Goal: Feedback & Contribution: Contribute content

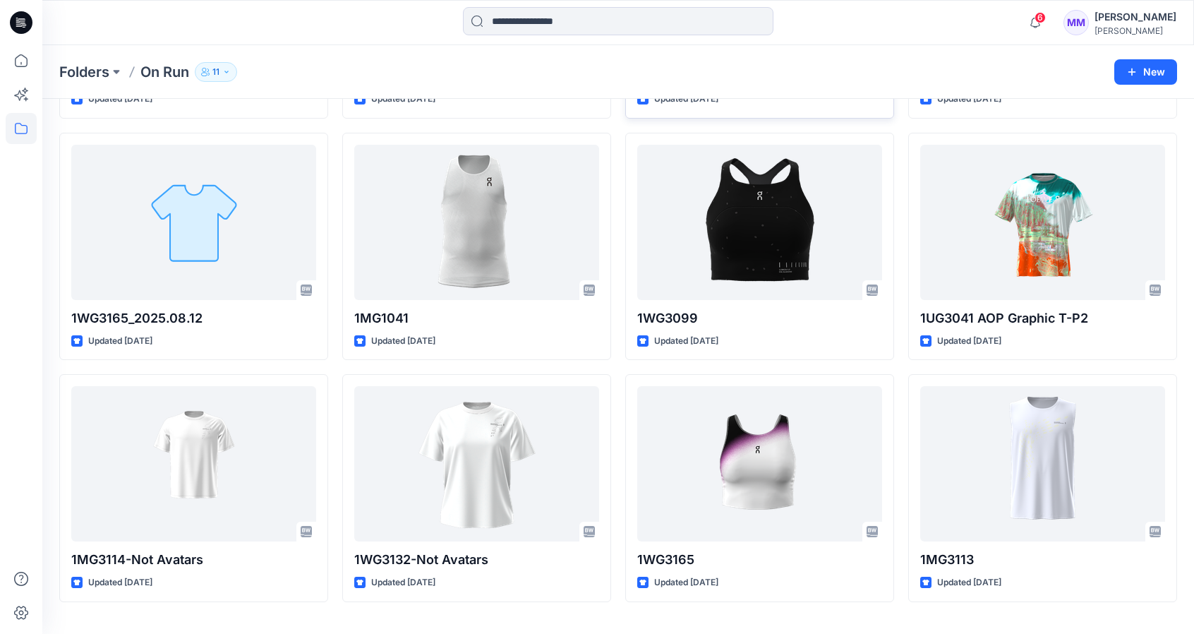
scroll to position [282, 0]
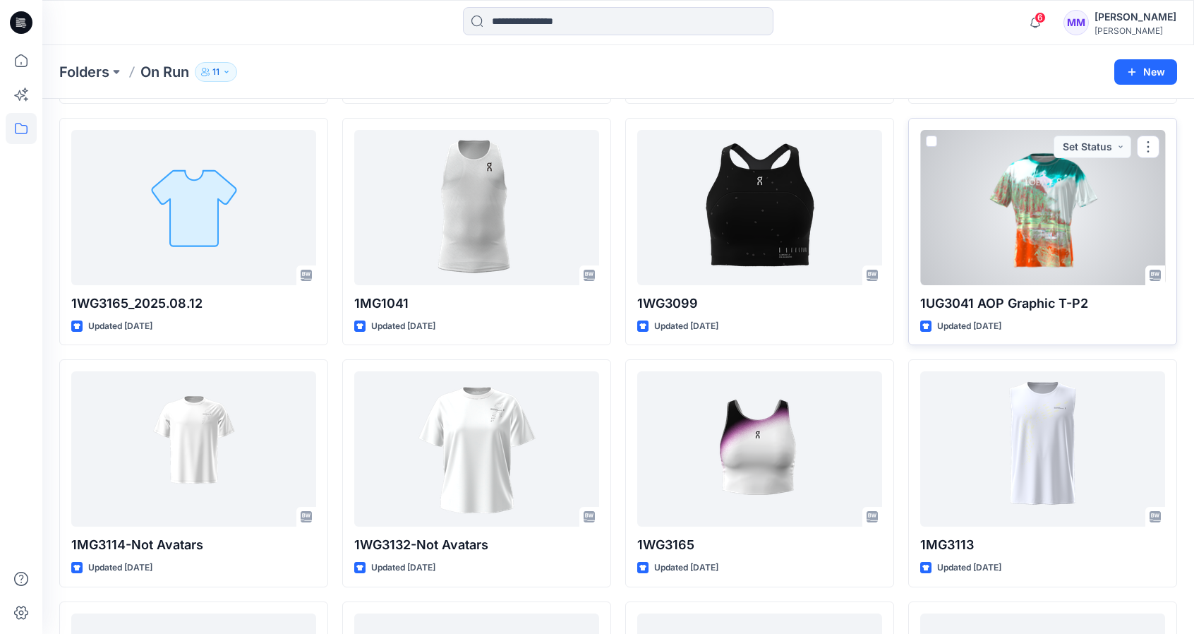
click at [1023, 211] on div at bounding box center [1042, 207] width 245 height 155
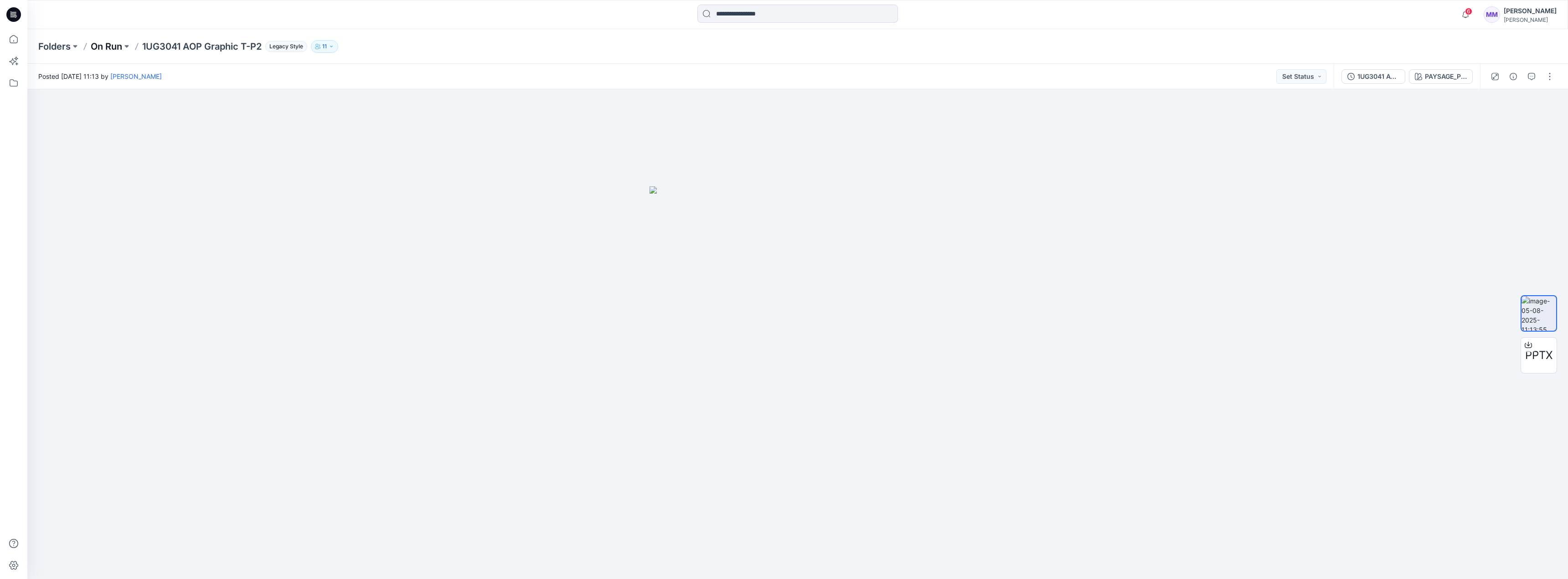
click at [110, 42] on p "On Run" at bounding box center [106, 46] width 32 height 13
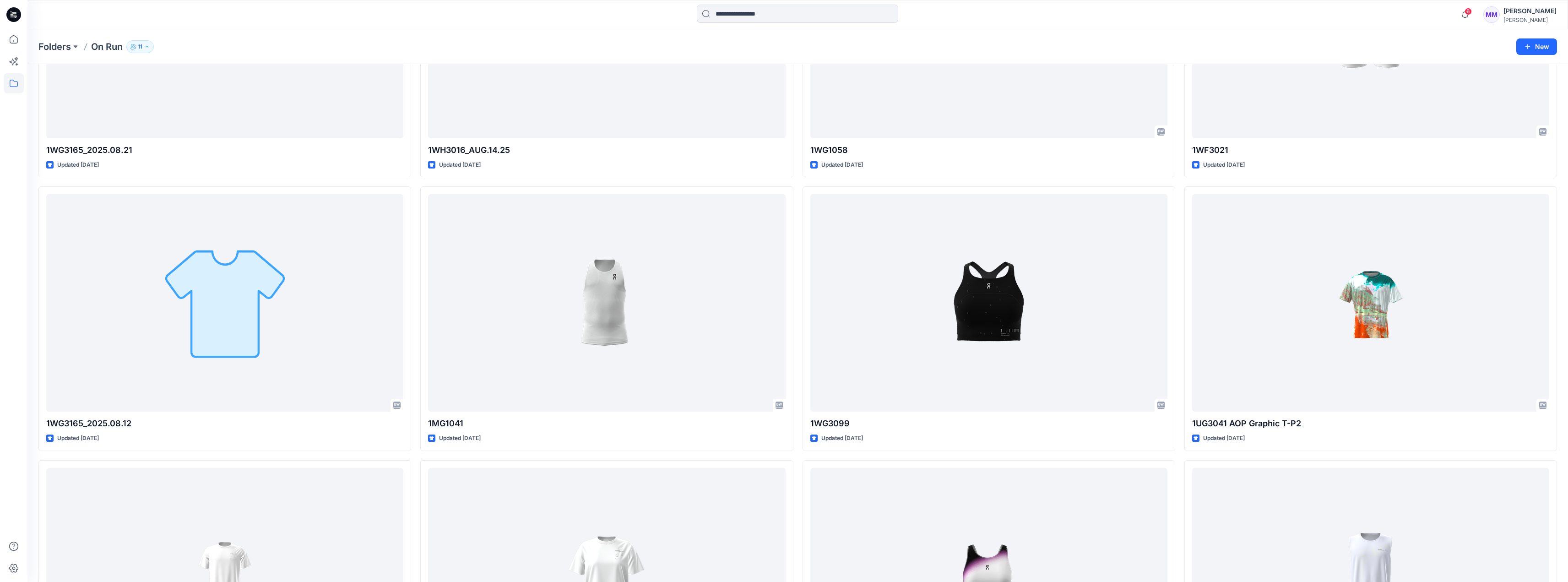
scroll to position [229, 0]
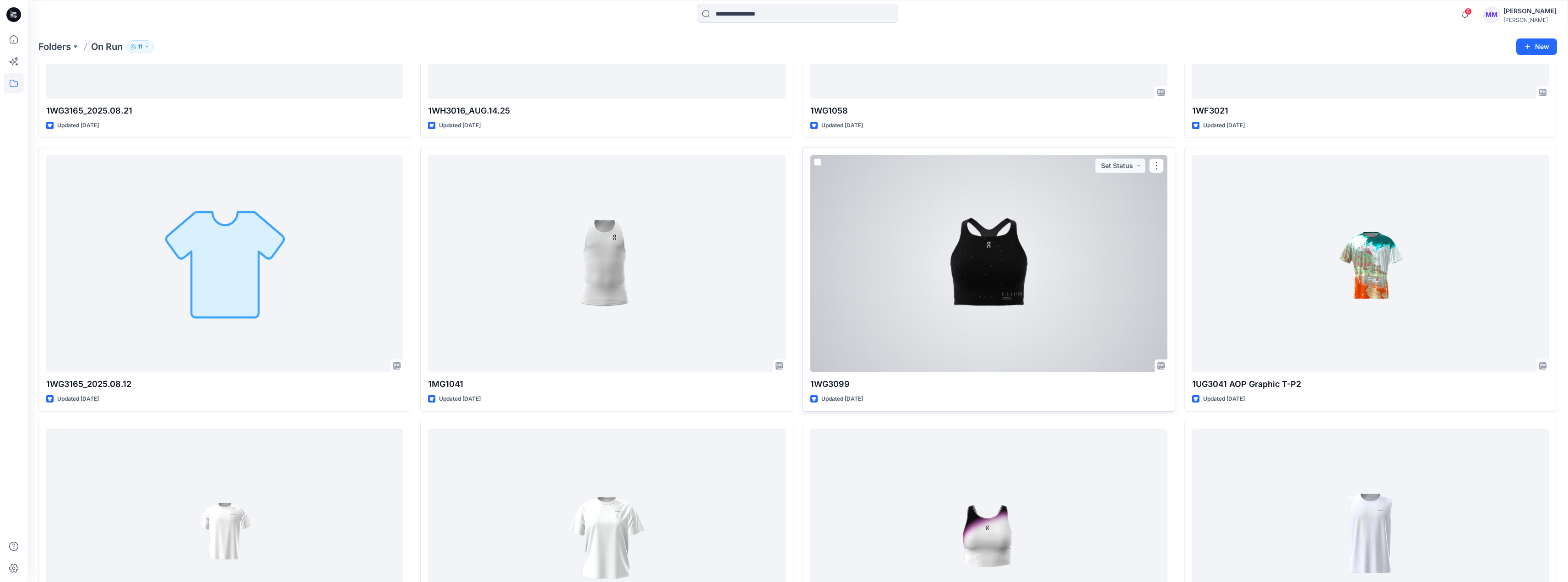
click at [781, 285] on div at bounding box center [989, 263] width 357 height 217
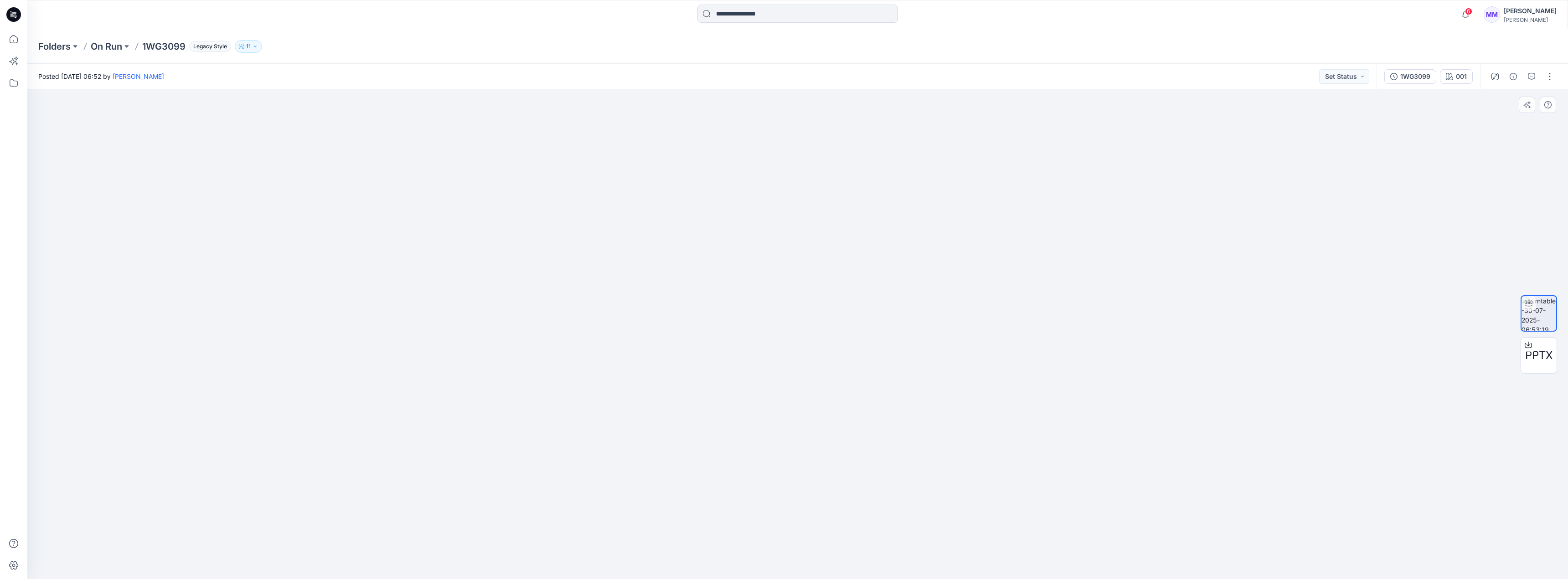
drag, startPoint x: 903, startPoint y: 355, endPoint x: 683, endPoint y: 364, distance: 220.2
click at [683, 364] on div at bounding box center [797, 334] width 1540 height 490
drag, startPoint x: 868, startPoint y: 365, endPoint x: 800, endPoint y: 369, distance: 68.1
click at [778, 369] on div at bounding box center [797, 334] width 1540 height 490
click at [778, 79] on icon "button" at bounding box center [1531, 76] width 7 height 7
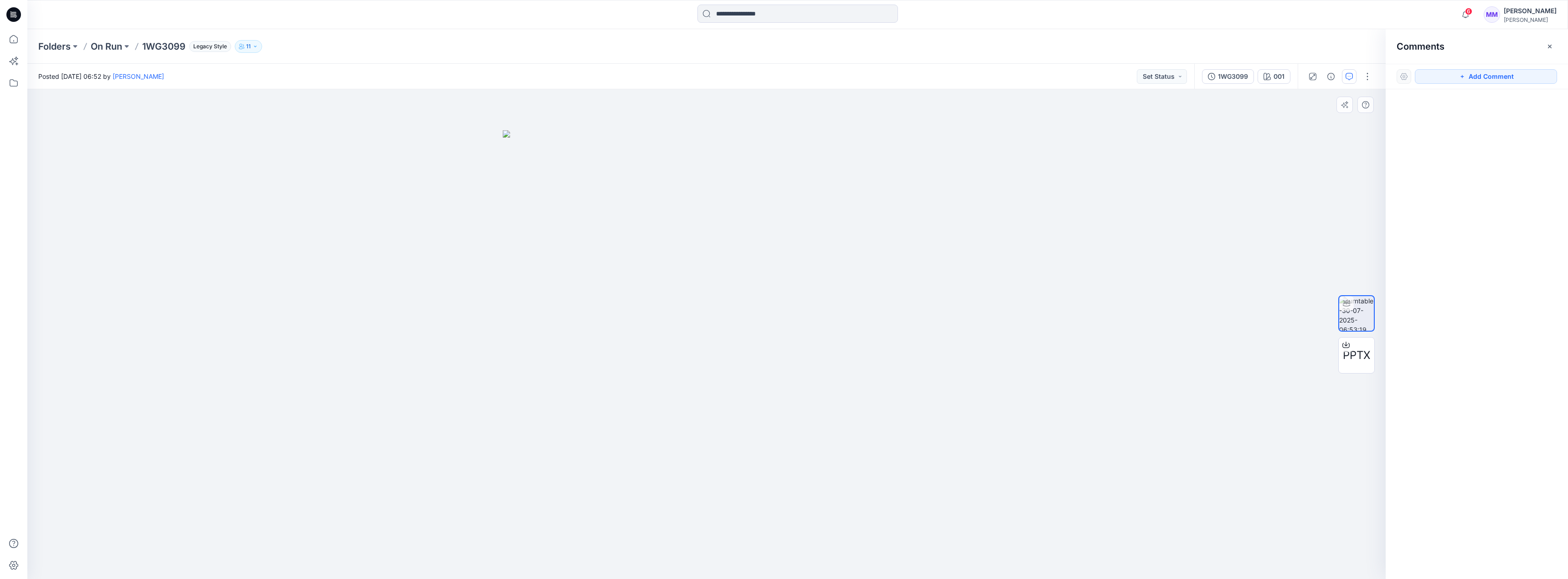
click at [778, 271] on div at bounding box center [706, 334] width 1358 height 490
click at [778, 76] on button "button" at bounding box center [1349, 76] width 15 height 15
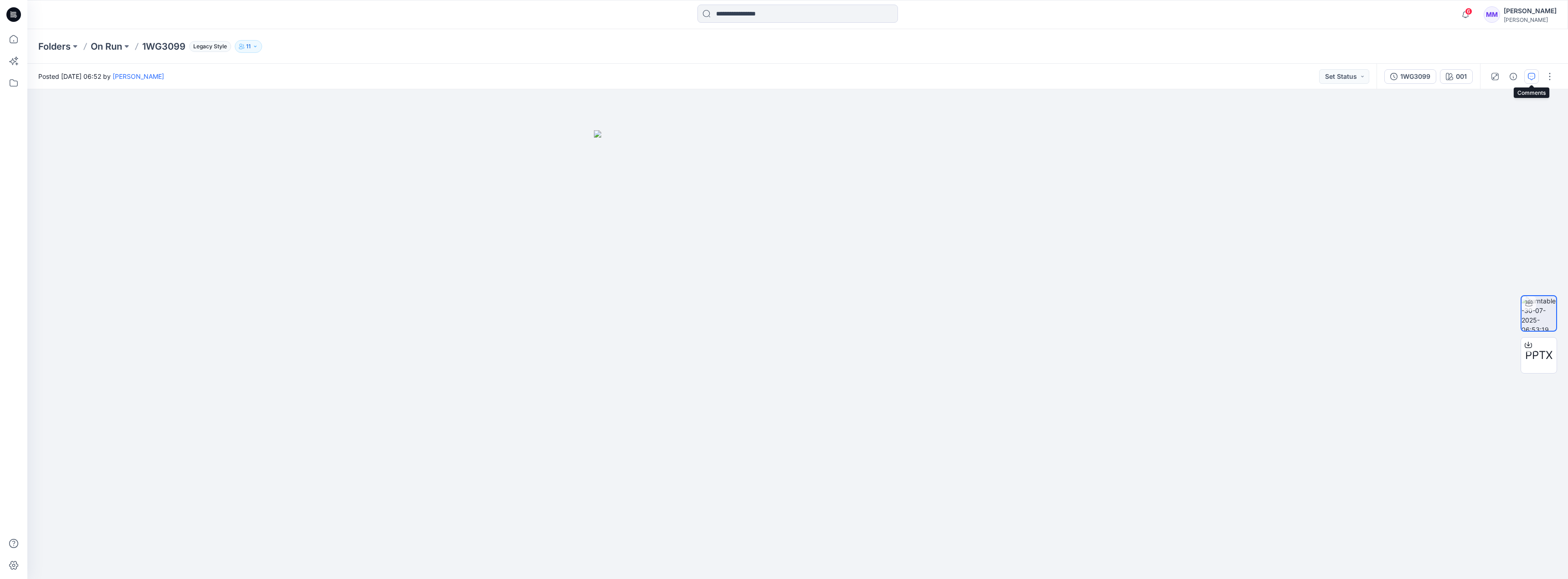
click at [778, 76] on icon "button" at bounding box center [1531, 76] width 7 height 7
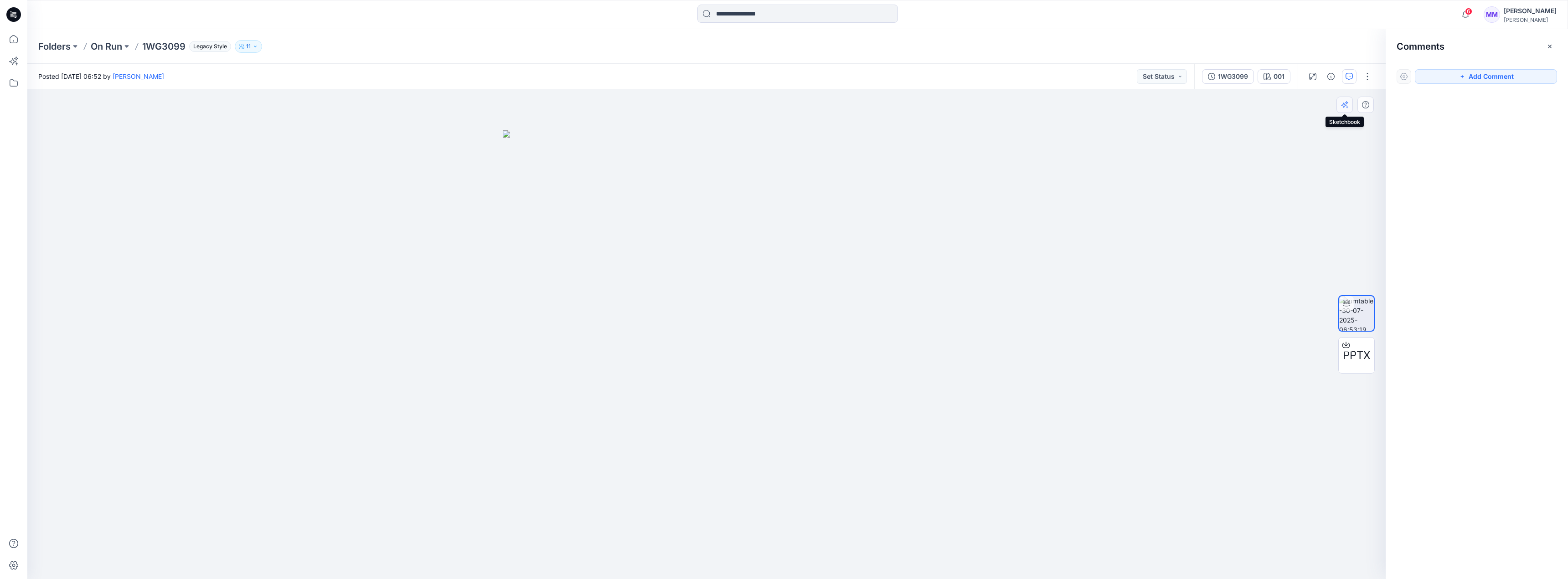
click at [778, 109] on button "button" at bounding box center [1344, 105] width 16 height 16
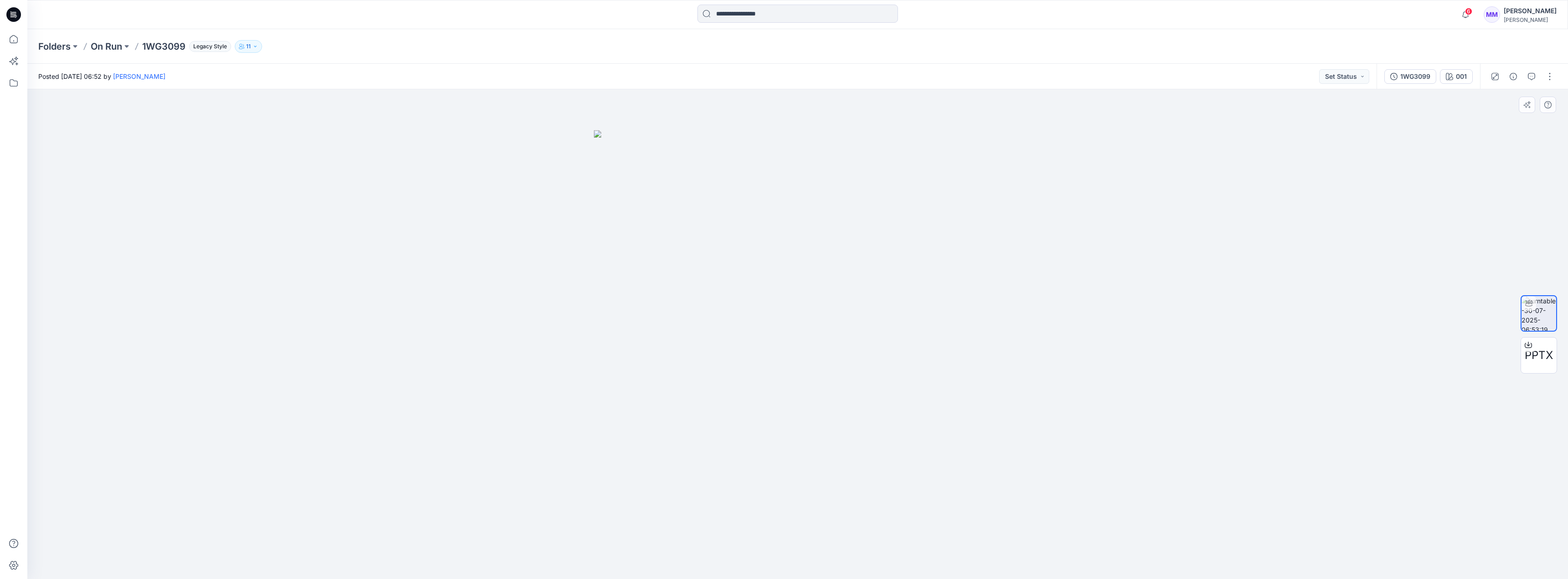
click at [752, 329] on div at bounding box center [797, 334] width 1540 height 490
drag, startPoint x: 812, startPoint y: 320, endPoint x: 909, endPoint y: 329, distance: 97.4
click at [778, 329] on div at bounding box center [797, 334] width 1540 height 490
click at [778, 80] on icon "button" at bounding box center [1531, 76] width 7 height 7
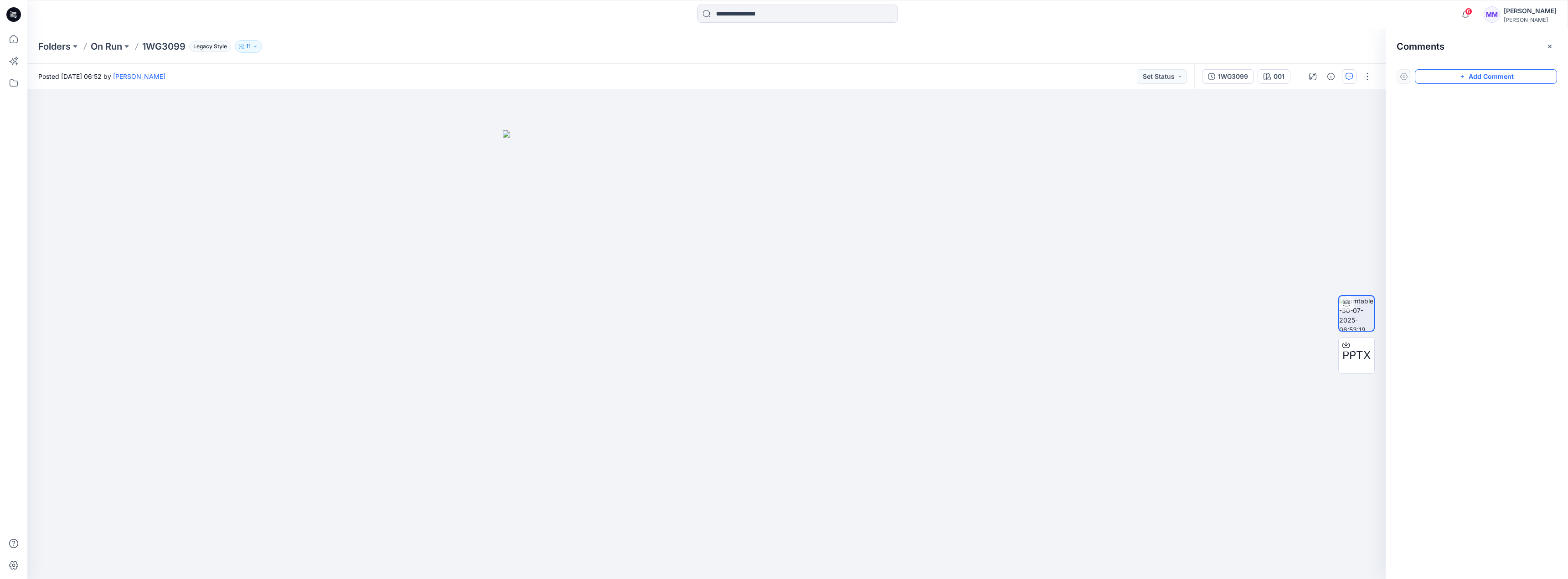
click at [778, 72] on button "Add Comment" at bounding box center [1486, 76] width 142 height 15
click at [724, 265] on div "1" at bounding box center [706, 334] width 1358 height 490
type textarea "**********"
click at [778, 321] on button "Cancel" at bounding box center [803, 324] width 37 height 15
